Goal: Use online tool/utility: Utilize a website feature to perform a specific function

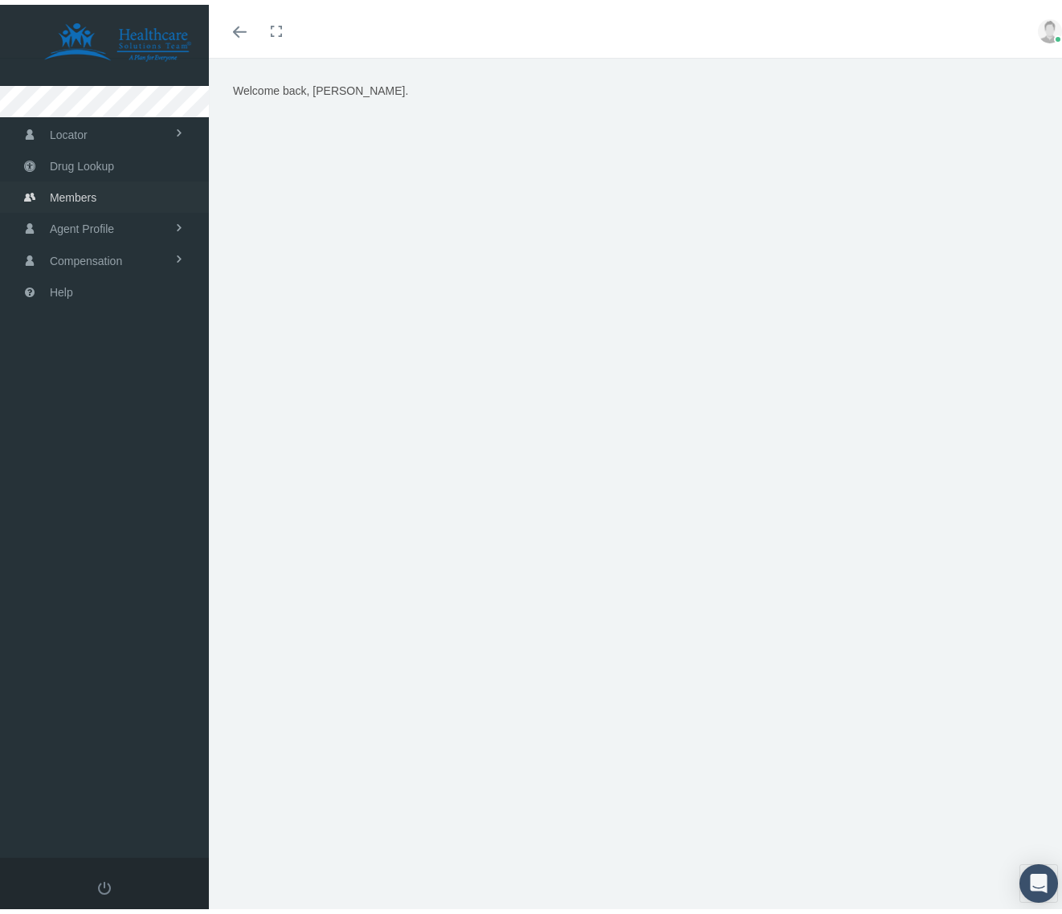
click at [131, 177] on link "Members" at bounding box center [104, 192] width 209 height 31
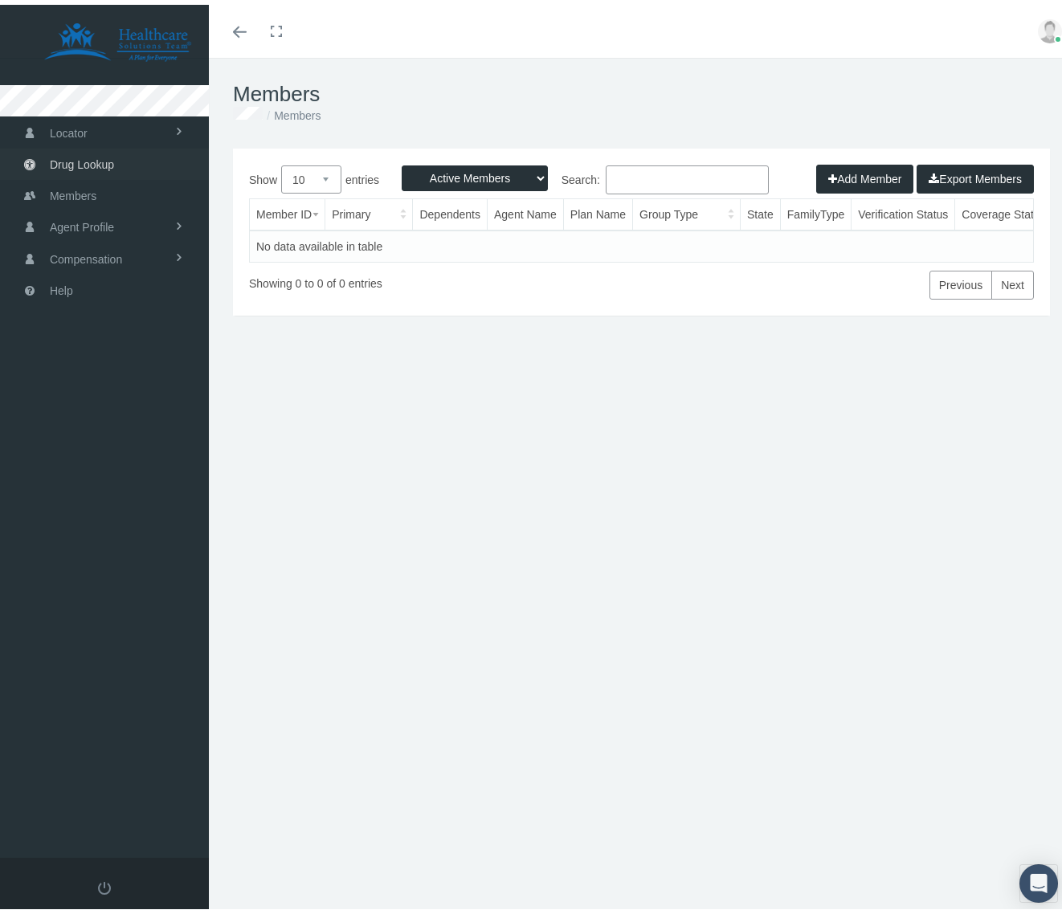
click at [126, 159] on link "Drug Lookup" at bounding box center [104, 159] width 209 height 31
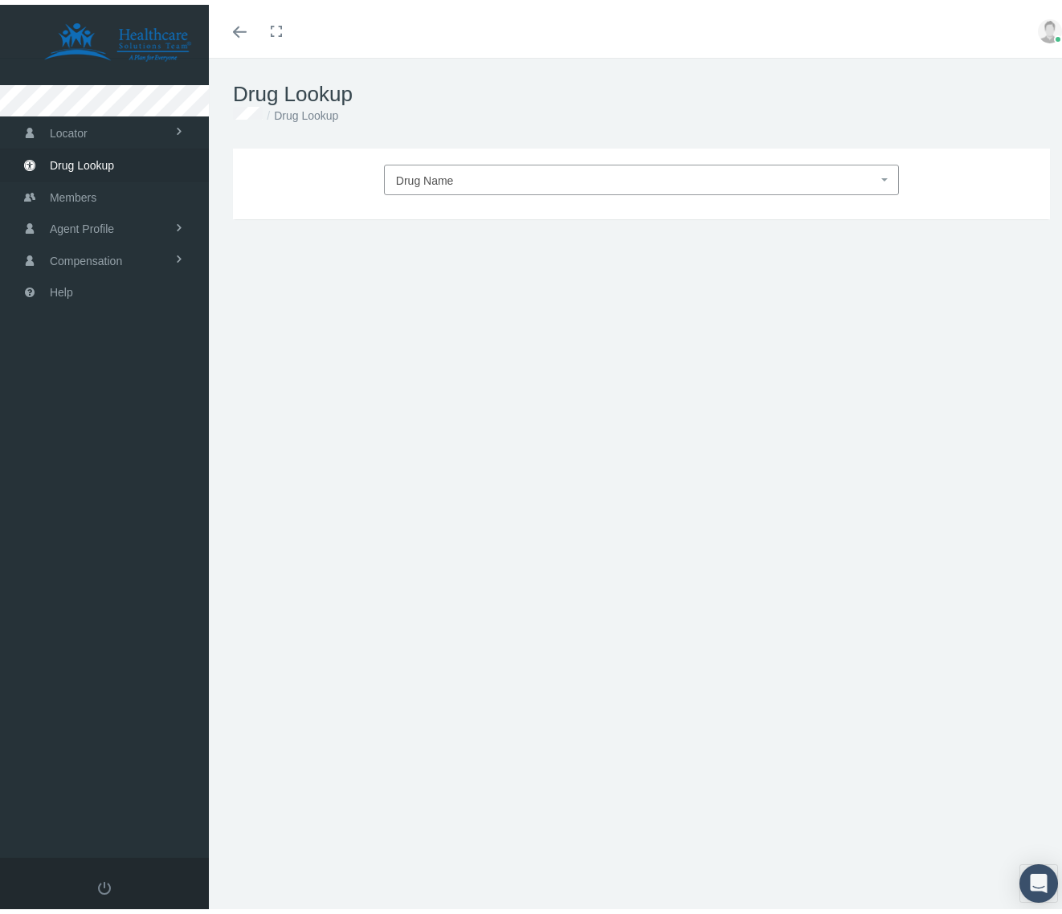
click at [506, 174] on span "Drug Name" at bounding box center [636, 175] width 481 height 21
type input "monte"
select select "[MEDICAL_DATA]"
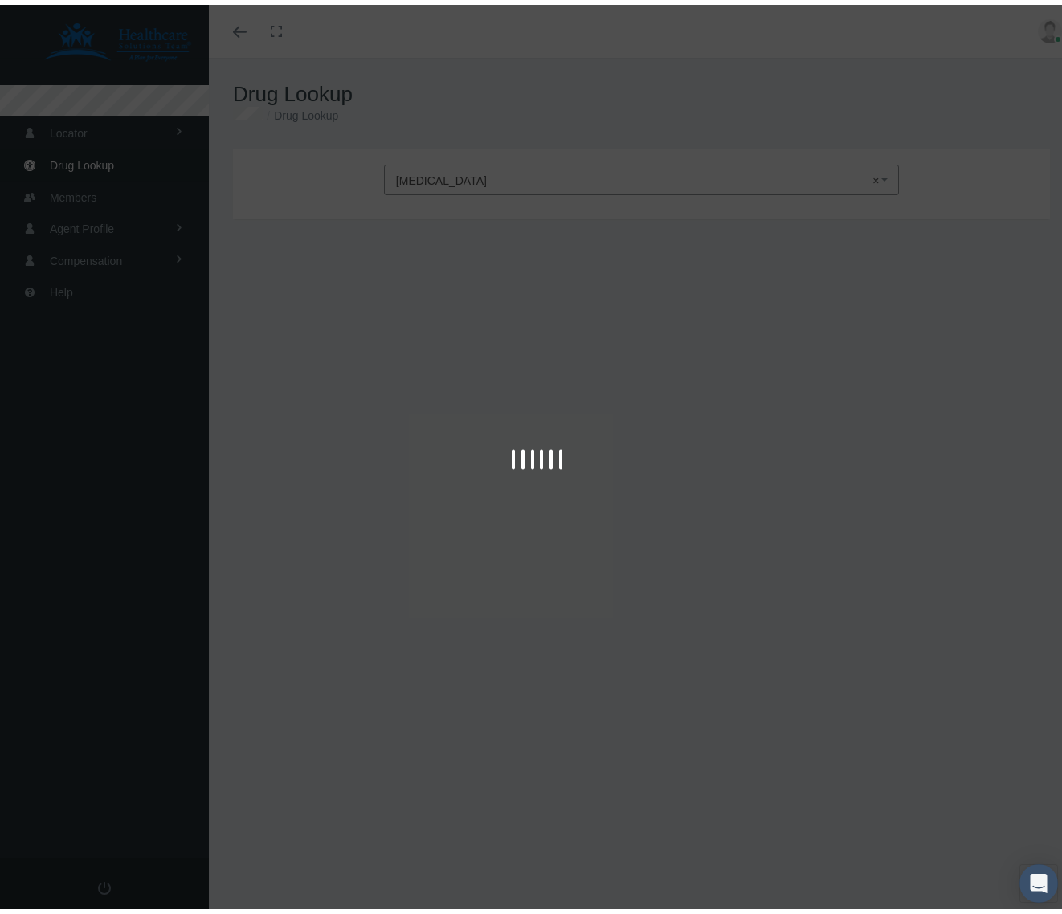
type input "30"
select select "Tablet"
select select "10 MG"
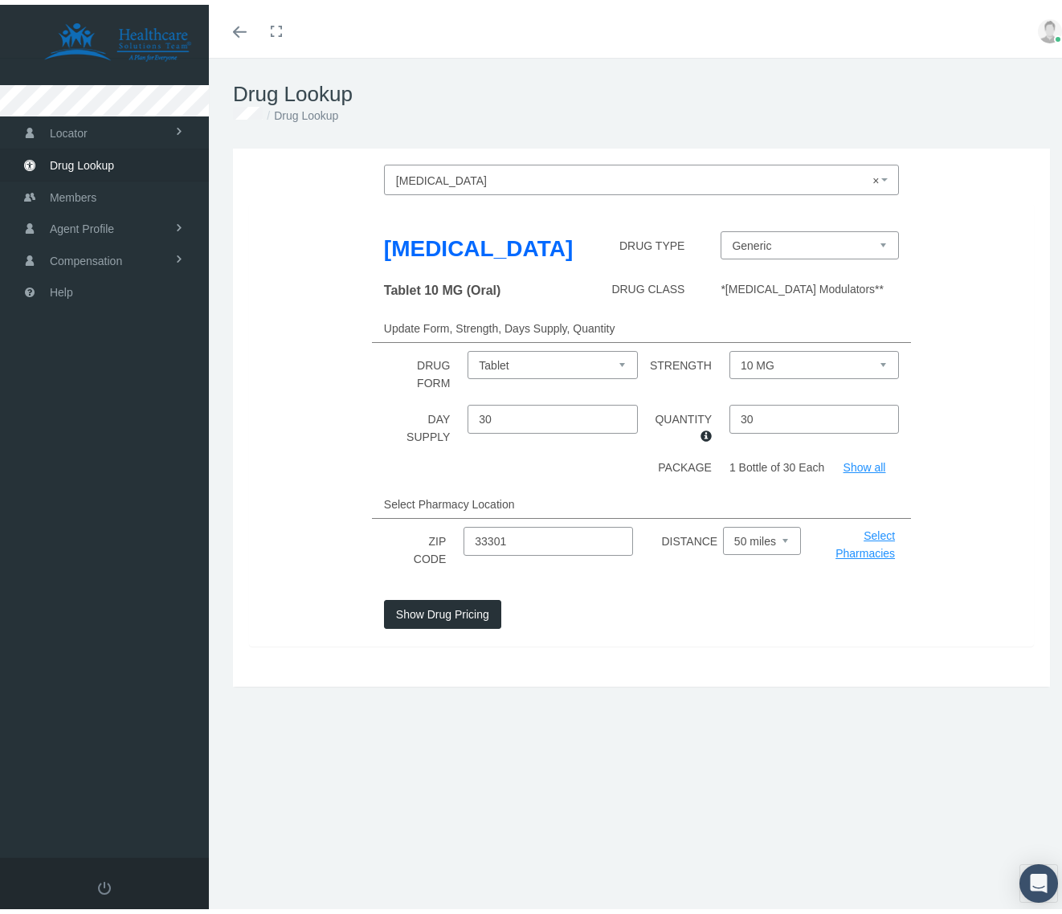
click at [434, 624] on button "Show Drug Pricing" at bounding box center [442, 609] width 117 height 29
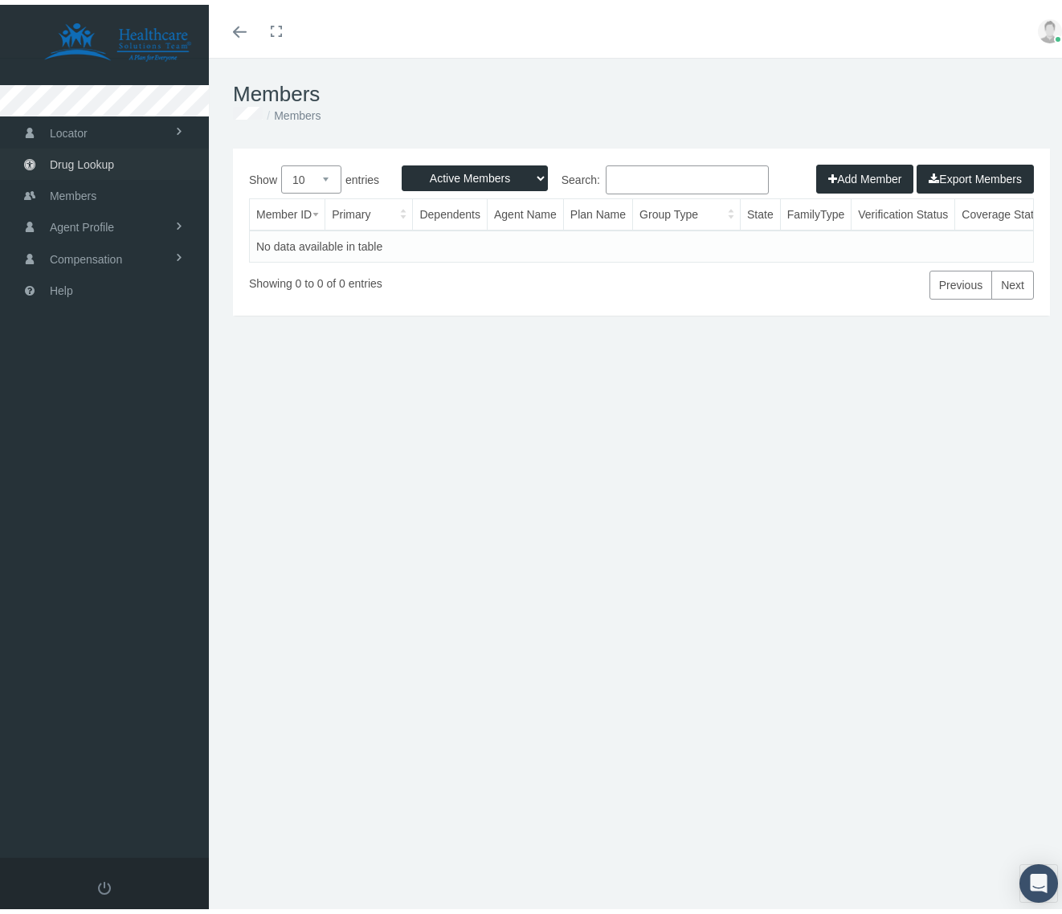
click at [147, 156] on link "Drug Lookup" at bounding box center [104, 159] width 209 height 31
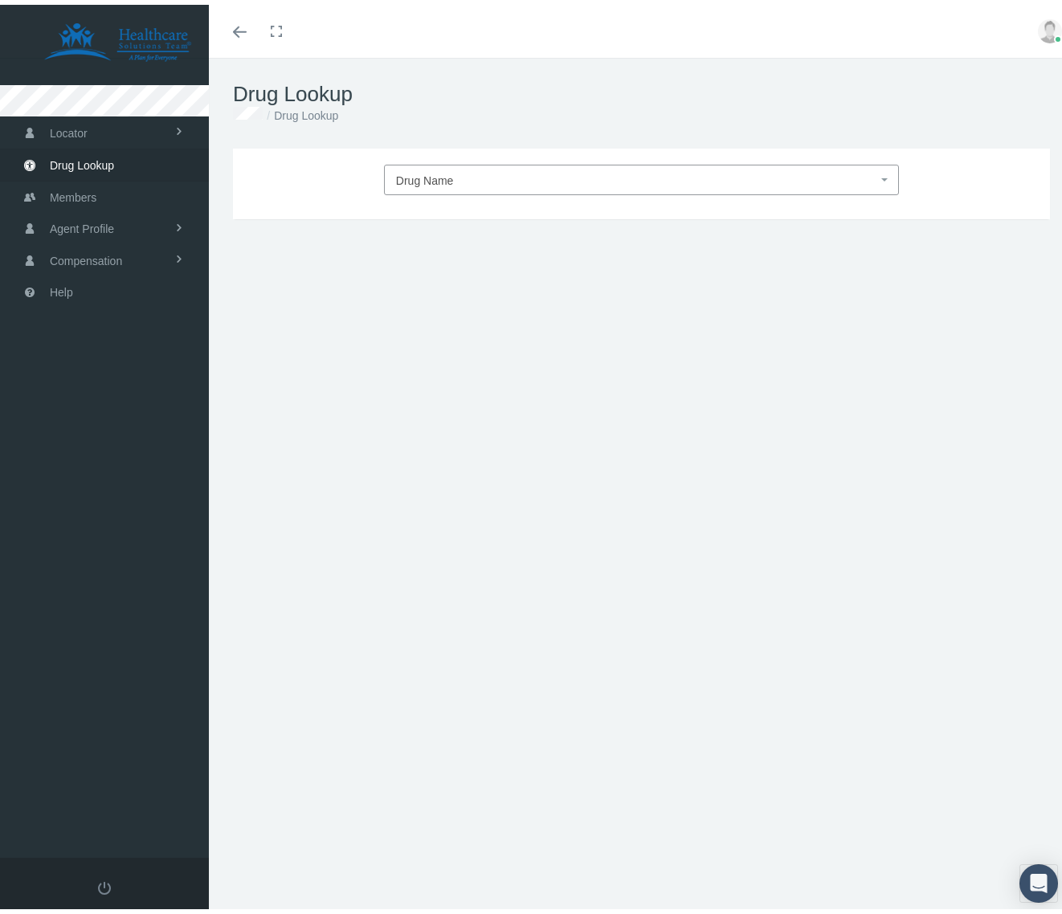
click at [442, 165] on span "Drug Name" at bounding box center [636, 175] width 481 height 21
type input "esc"
select select "Escitalopram Oxalate"
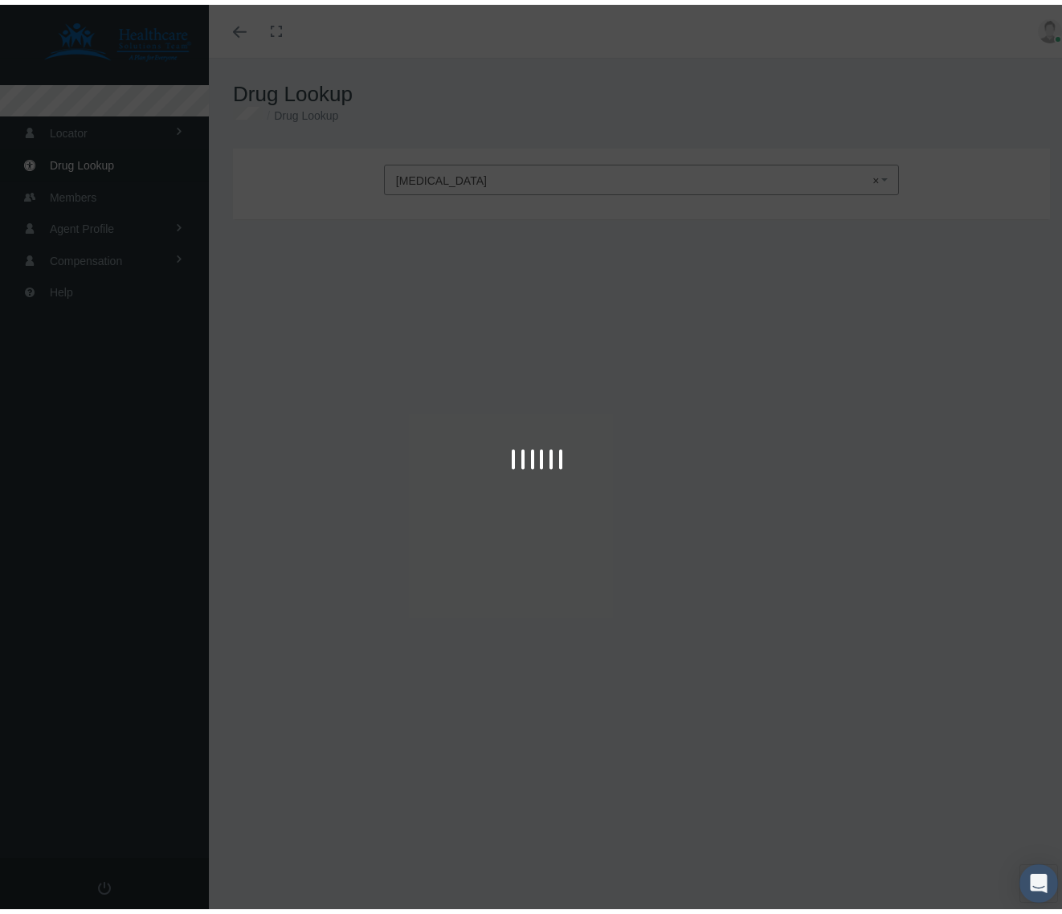
type input "30"
select select "Tablet"
select select "10 MG"
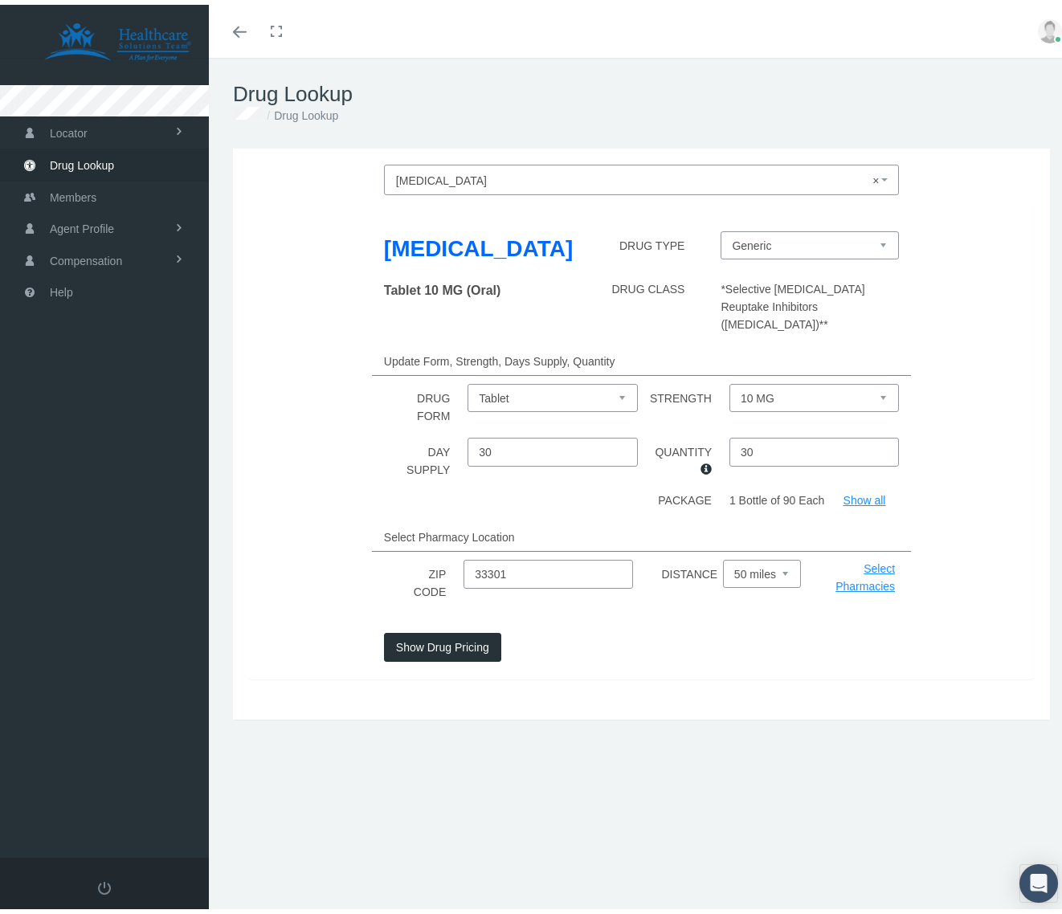
click at [450, 657] on button "Show Drug Pricing" at bounding box center [442, 642] width 117 height 29
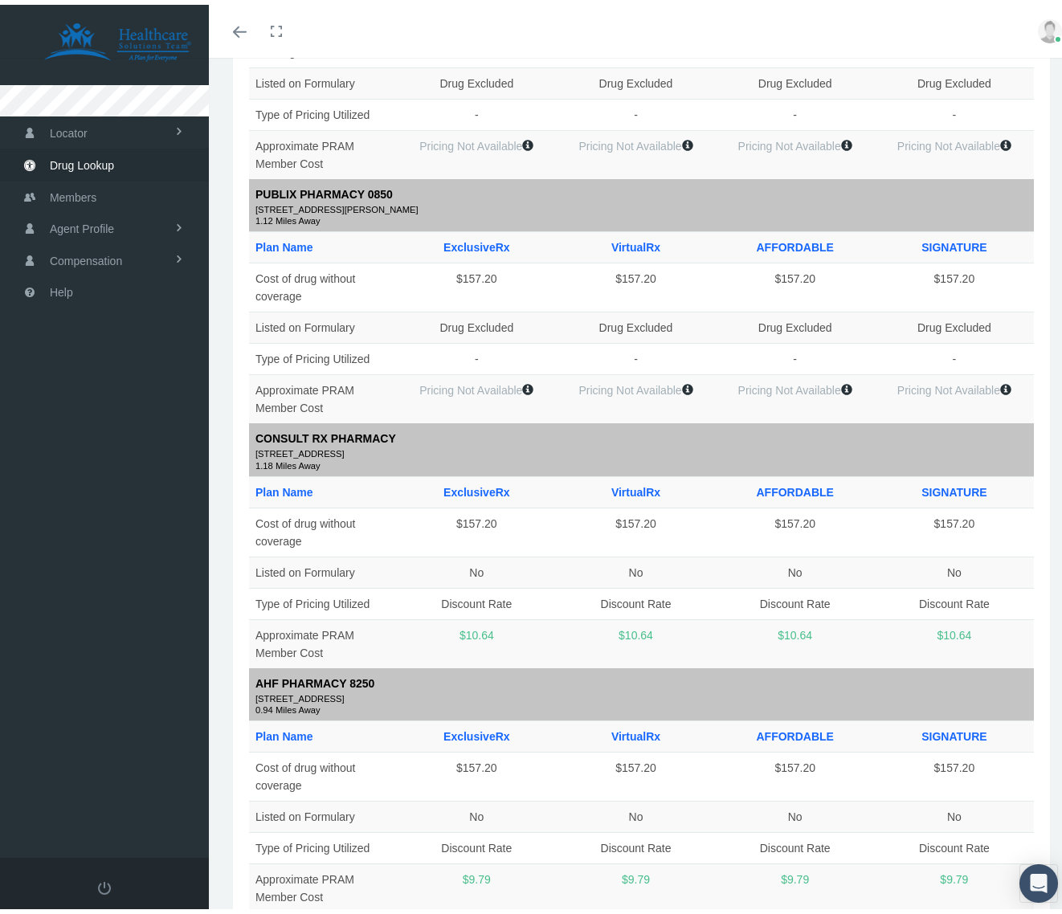
scroll to position [225, 0]
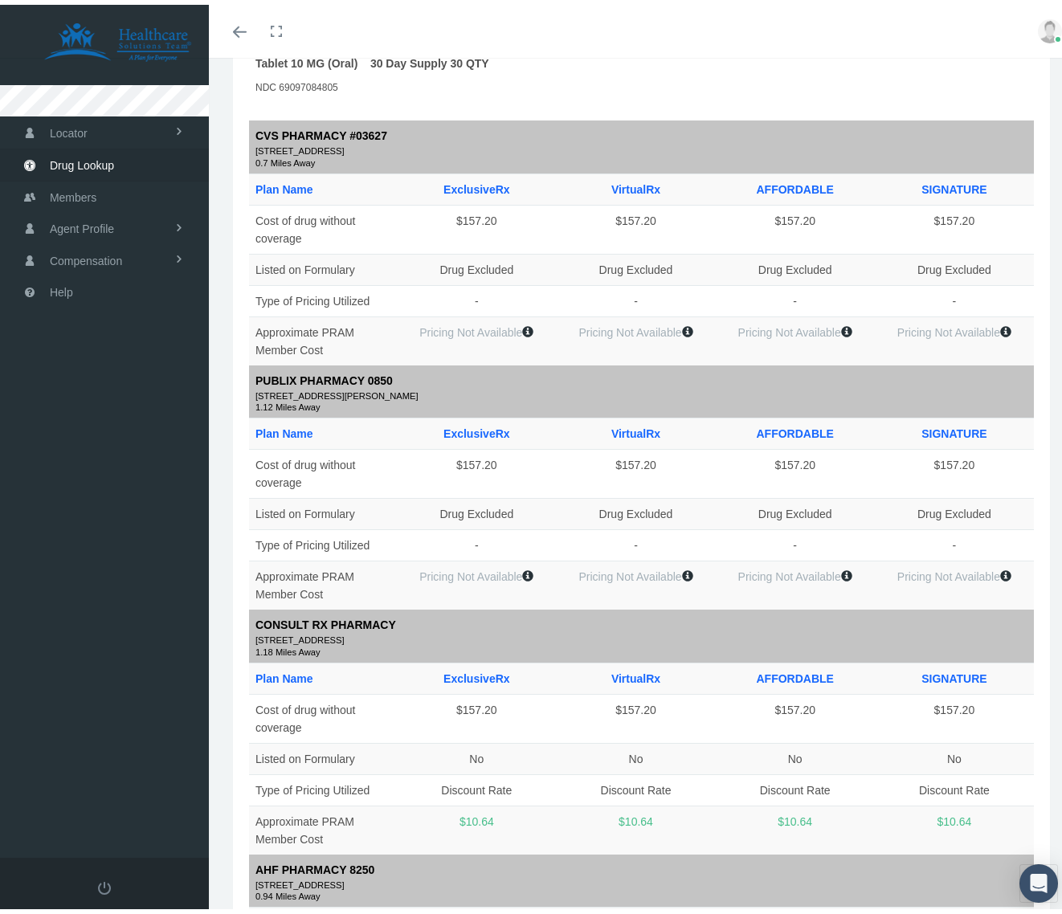
click at [123, 160] on link "Drug Lookup" at bounding box center [104, 160] width 209 height 31
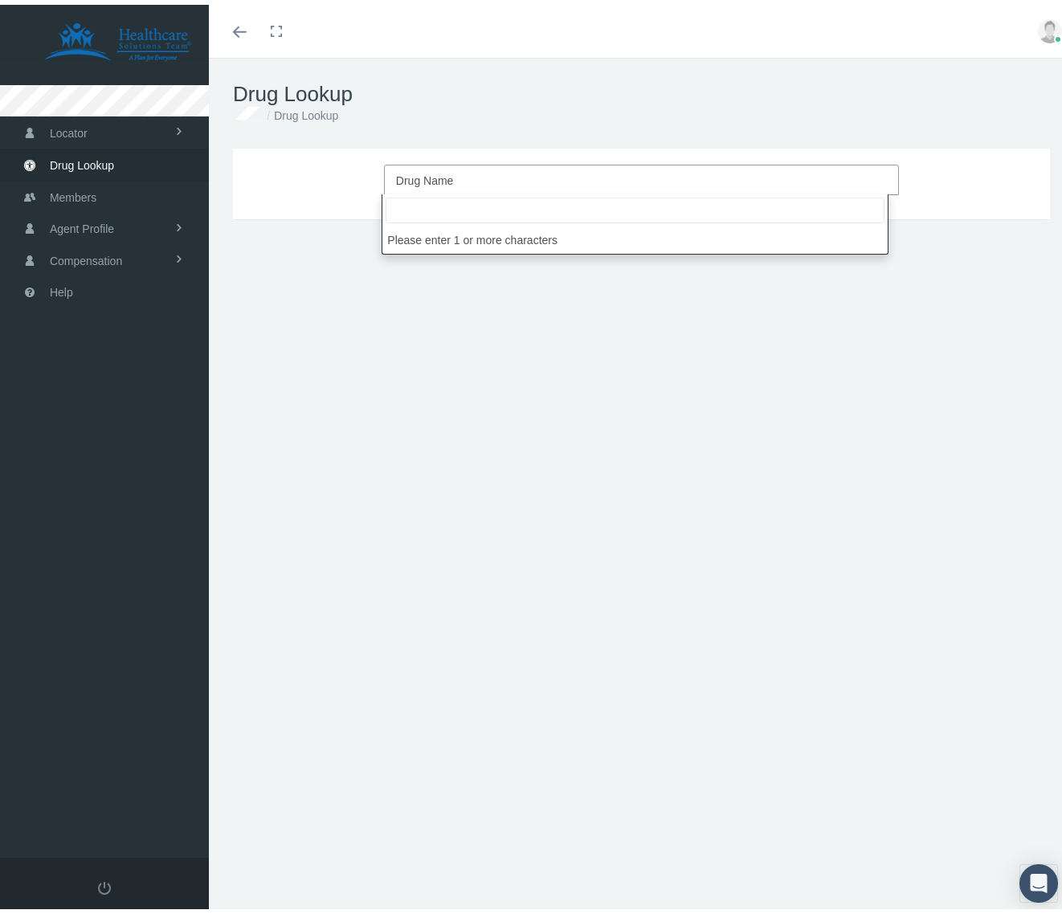
click at [484, 186] on span "Drug Name" at bounding box center [641, 175] width 515 height 31
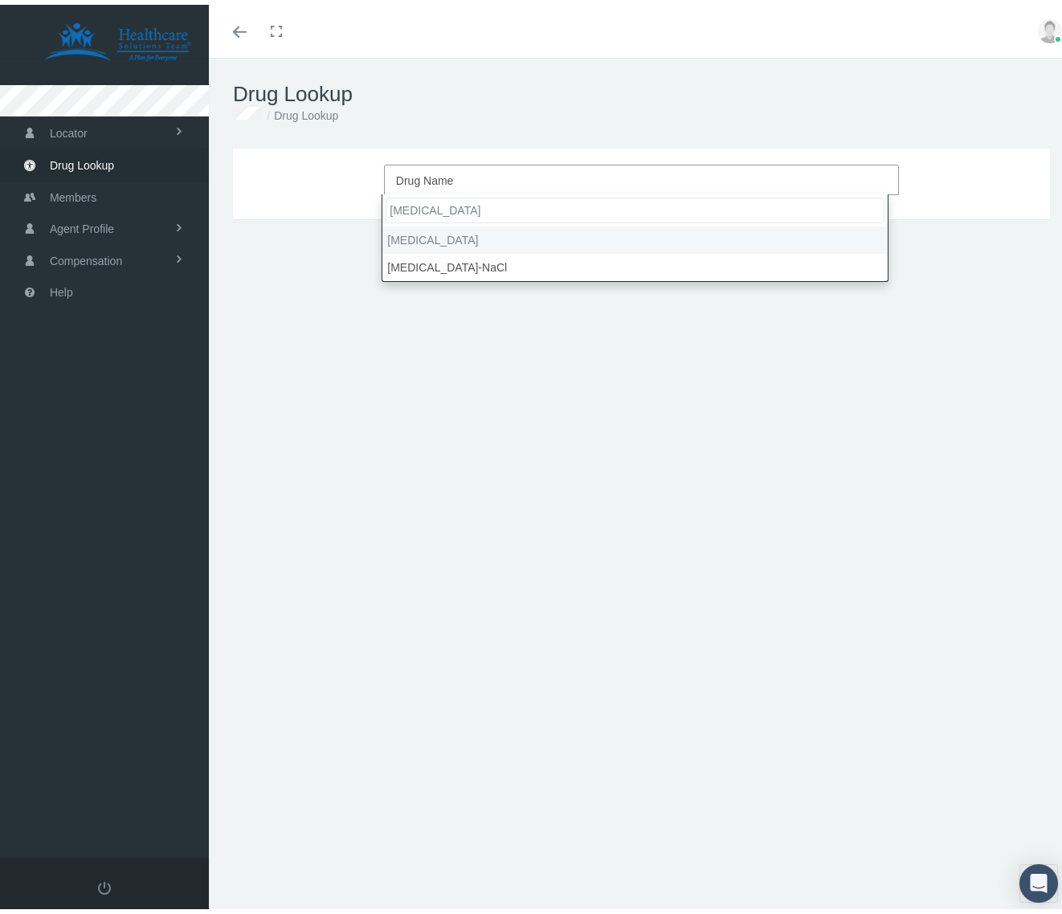
type input "[MEDICAL_DATA]"
select select "[MEDICAL_DATA]"
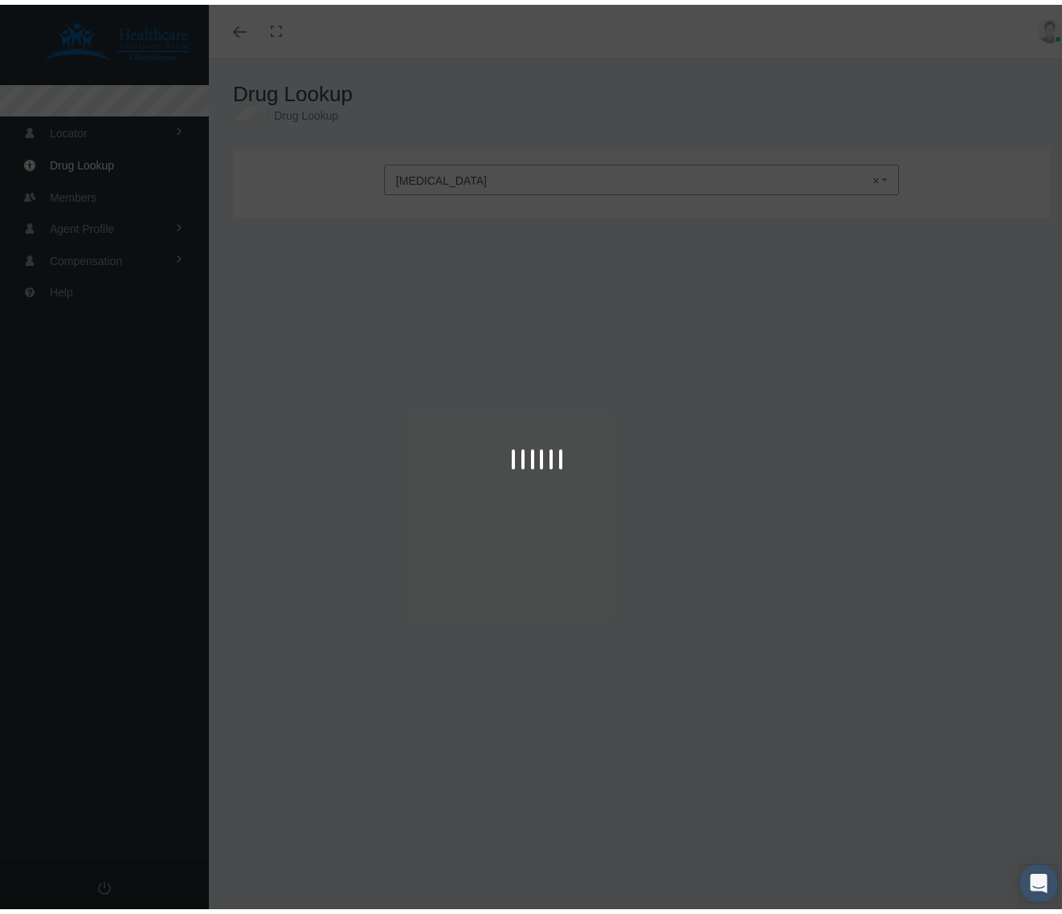
type input "30"
select select "Tablet Delayed Release"
select select "20 MG"
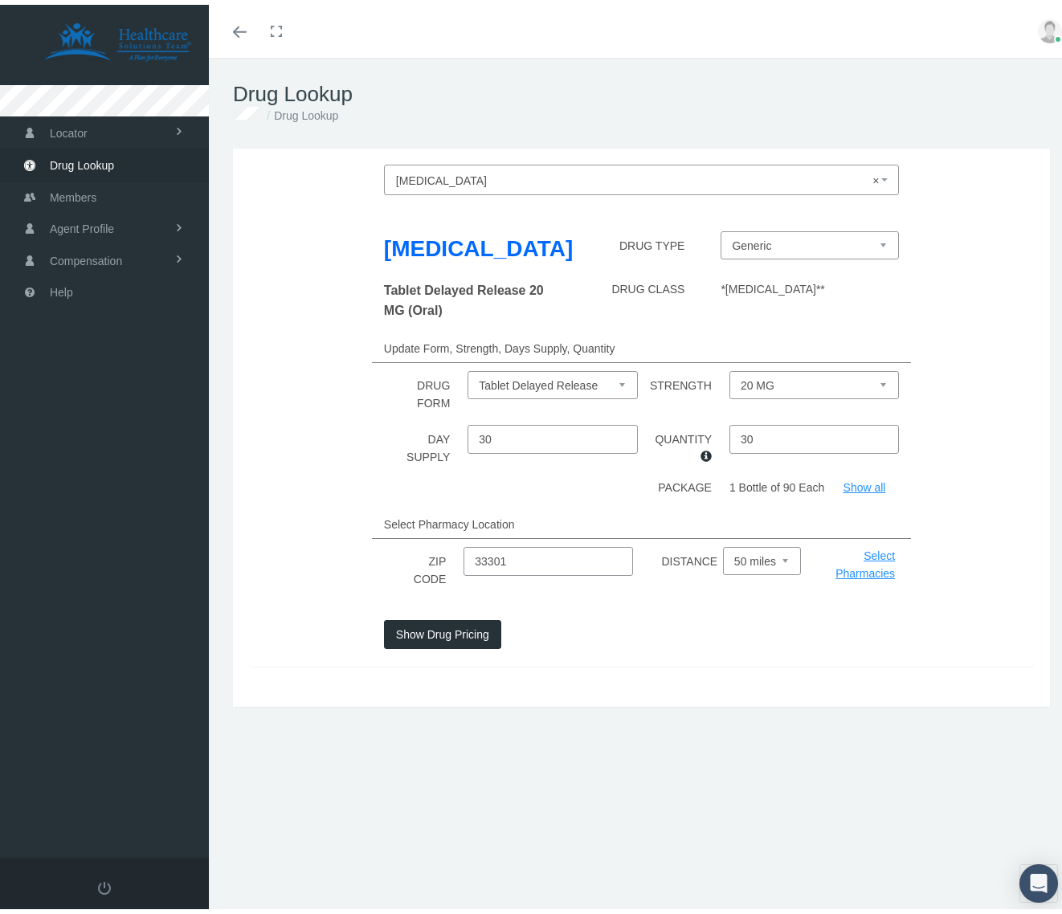
click at [459, 644] on button "Show Drug Pricing" at bounding box center [442, 629] width 117 height 29
